Goal: Find contact information: Find contact information

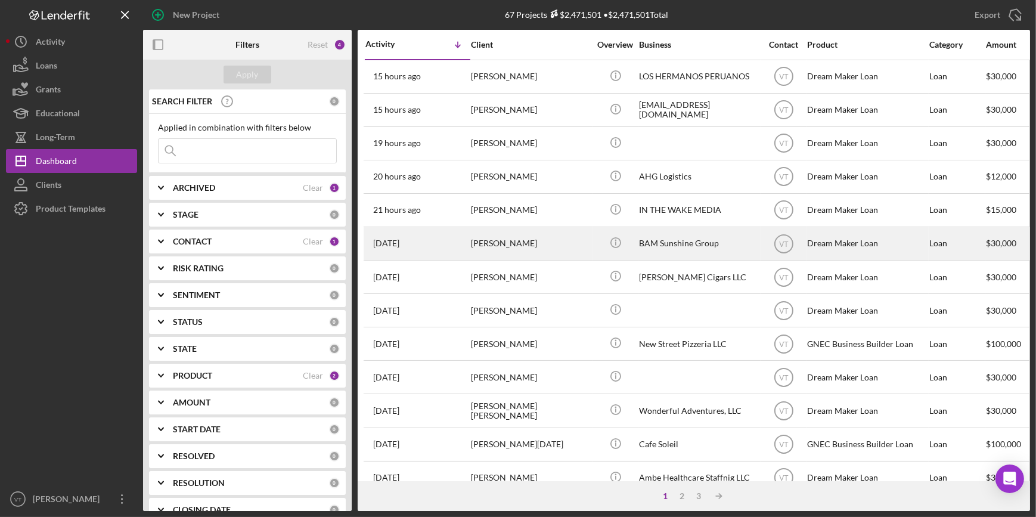
click at [504, 250] on div "[PERSON_NAME]" at bounding box center [530, 244] width 119 height 32
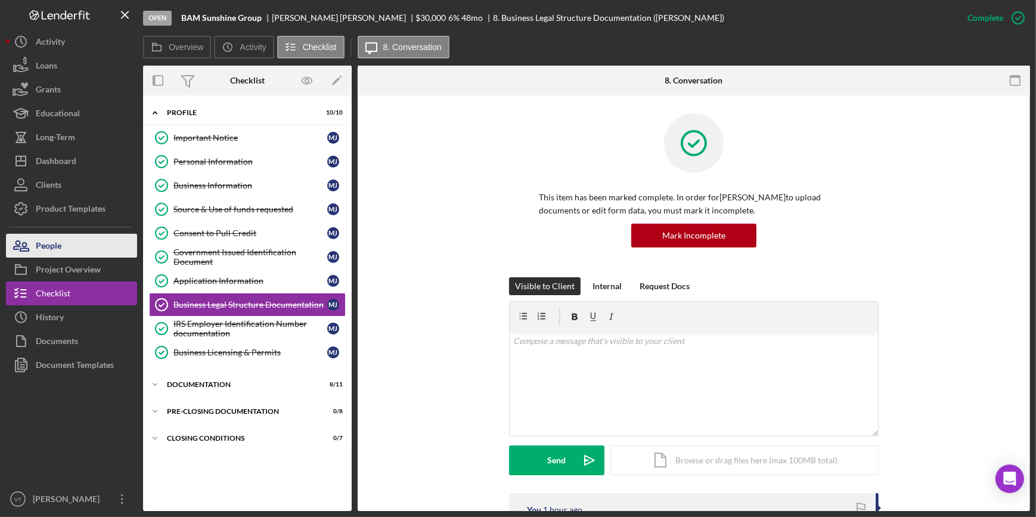
click at [78, 246] on button "People" at bounding box center [71, 246] width 131 height 24
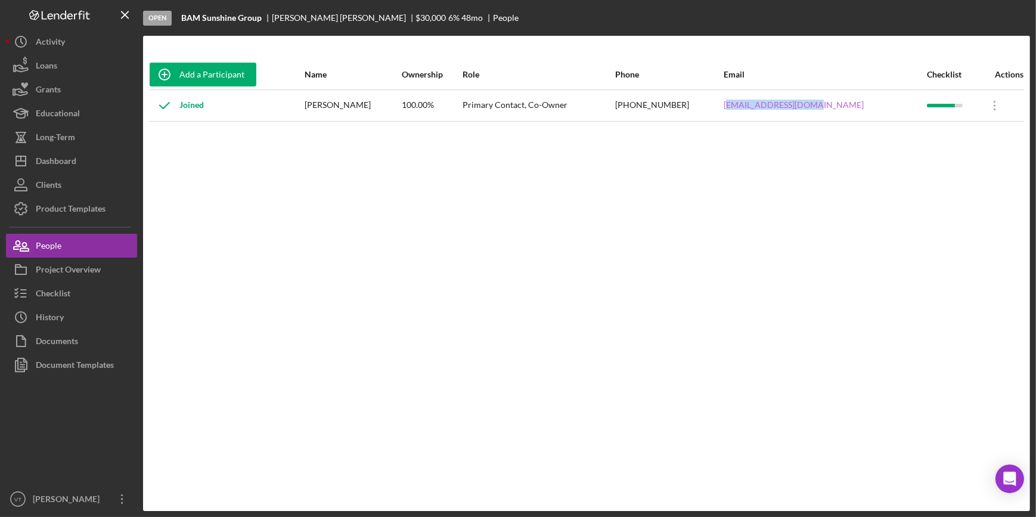
drag, startPoint x: 879, startPoint y: 107, endPoint x: 769, endPoint y: 109, distance: 110.9
click at [769, 109] on div "[EMAIL_ADDRESS][DOMAIN_NAME]" at bounding box center [825, 106] width 202 height 30
click at [826, 145] on div "Add a Participant Name Ownership Role Phone Email Checklist Actions Joined [PER…" at bounding box center [586, 273] width 887 height 427
drag, startPoint x: 853, startPoint y: 106, endPoint x: 766, endPoint y: 109, distance: 86.5
click at [766, 109] on td "[EMAIL_ADDRESS][DOMAIN_NAME]" at bounding box center [824, 105] width 203 height 32
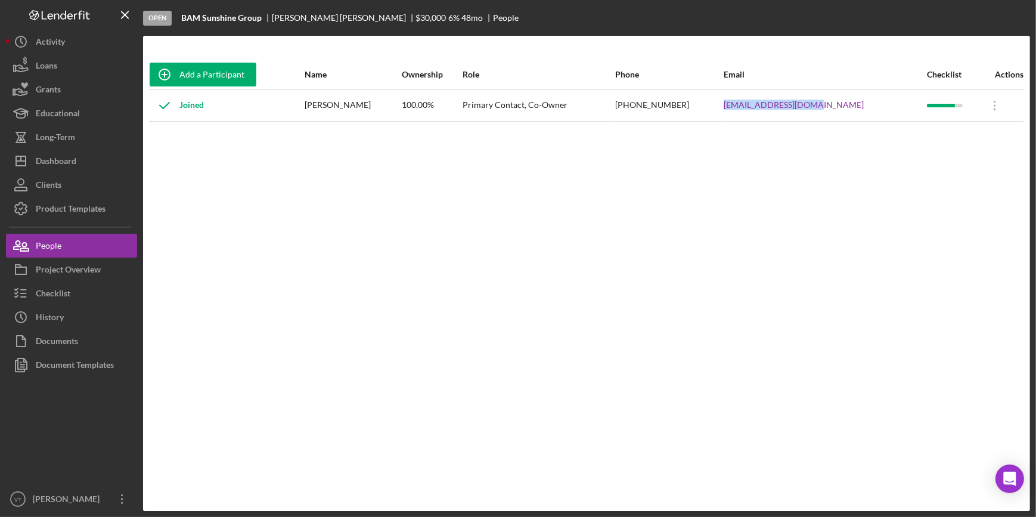
copy link "[EMAIL_ADDRESS][DOMAIN_NAME]"
